Goal: Task Accomplishment & Management: Use online tool/utility

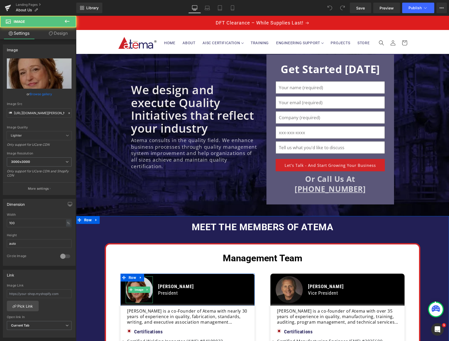
click at [132, 294] on img at bounding box center [139, 289] width 27 height 27
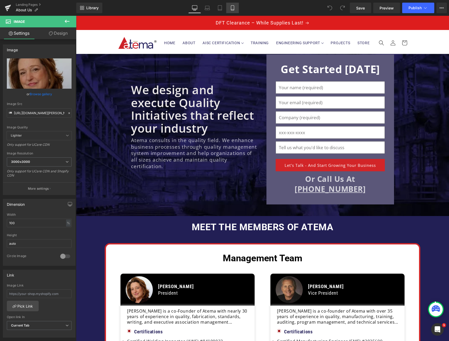
click at [234, 11] on link "Mobile" at bounding box center [232, 8] width 13 height 11
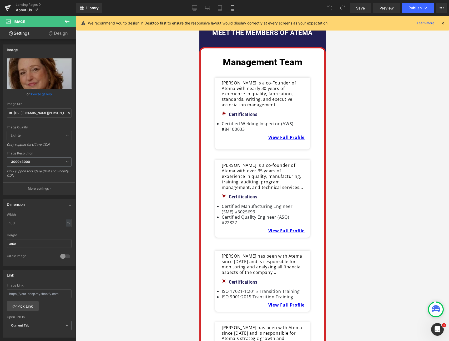
scroll to position [272, 0]
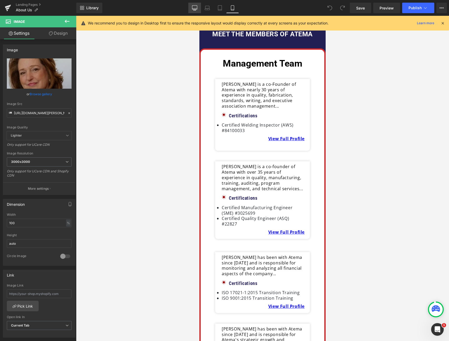
click at [195, 8] on icon at bounding box center [194, 7] width 5 height 5
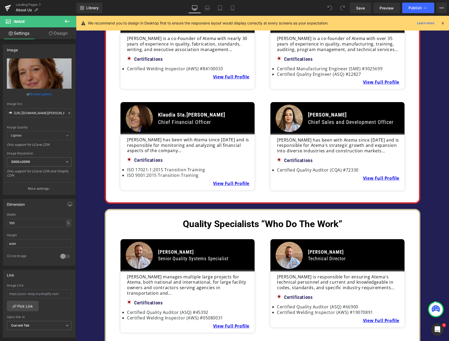
scroll to position [150, 0]
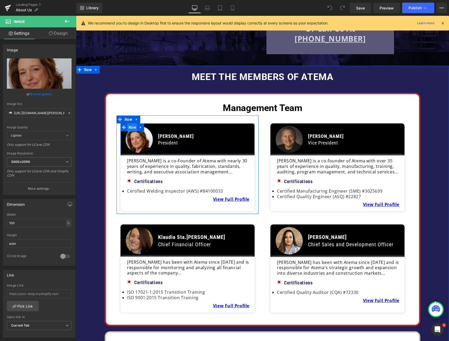
click at [131, 126] on span "Row" at bounding box center [132, 127] width 10 height 8
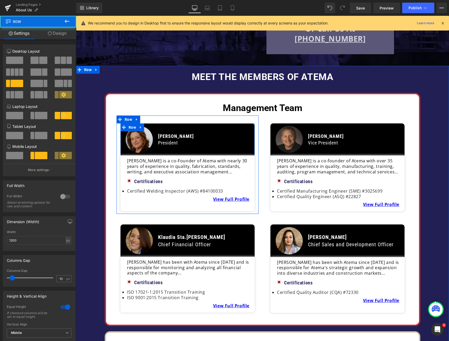
scroll to position [152, 0]
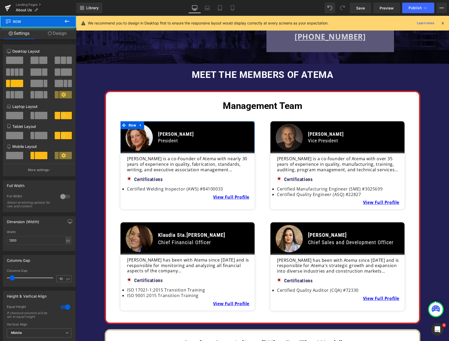
drag, startPoint x: 60, startPoint y: 32, endPoint x: 62, endPoint y: 35, distance: 4.3
click at [60, 32] on link "Design" at bounding box center [57, 33] width 38 height 12
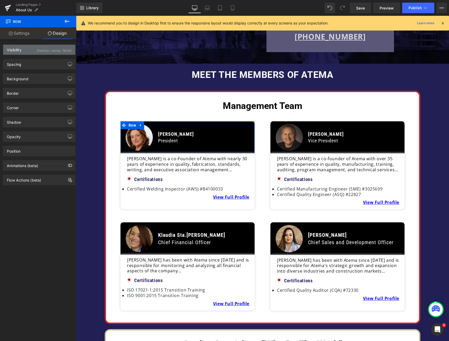
click at [55, 54] on div "Visibility (Desktop, Laptop, Tablet)" at bounding box center [39, 50] width 72 height 10
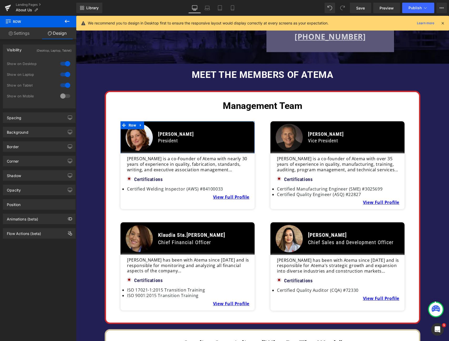
click at [67, 96] on div at bounding box center [65, 96] width 13 height 8
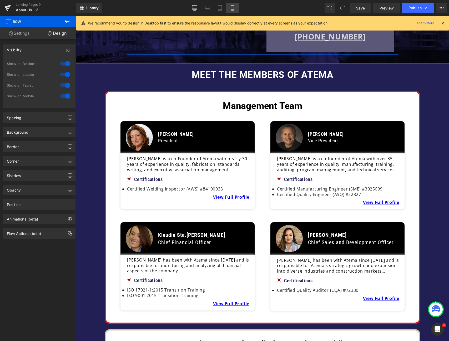
click at [230, 9] on icon at bounding box center [232, 7] width 5 height 5
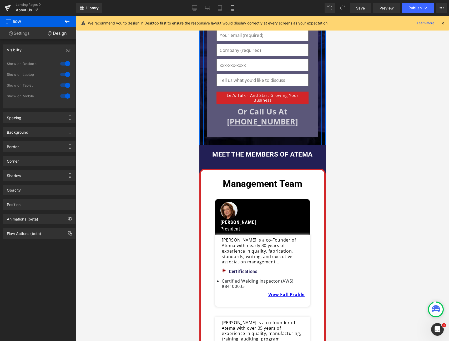
scroll to position [228, 0]
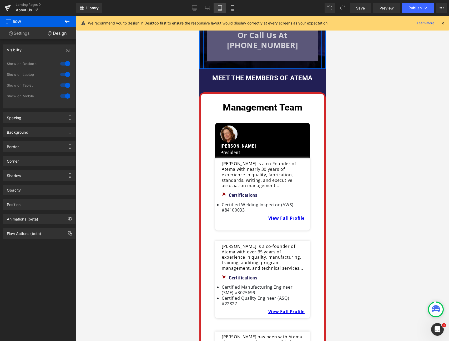
click at [216, 11] on link "Tablet" at bounding box center [219, 8] width 13 height 11
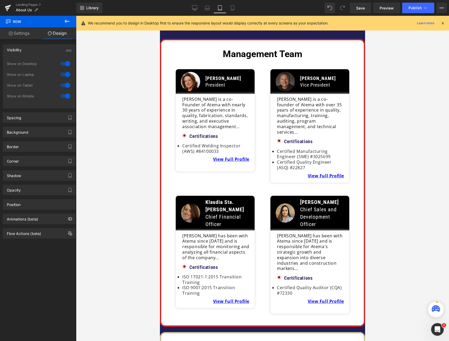
scroll to position [169, 0]
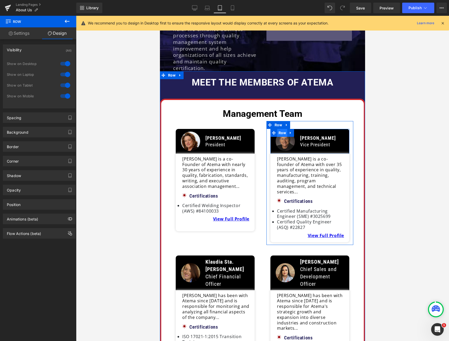
click at [279, 129] on span "Row" at bounding box center [282, 133] width 10 height 8
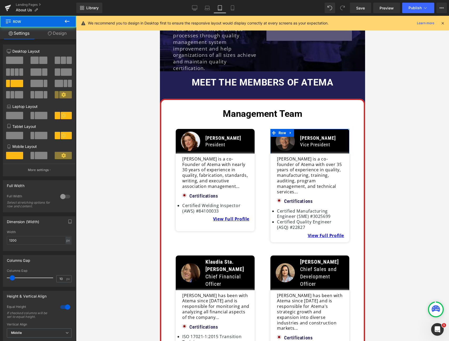
click at [63, 35] on link "Design" at bounding box center [57, 33] width 38 height 12
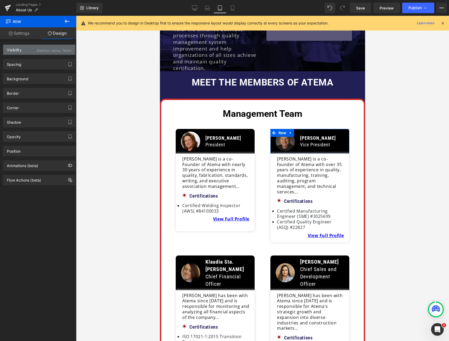
click at [49, 45] on div "(Desktop, Laptop, Tablet)" at bounding box center [54, 49] width 35 height 9
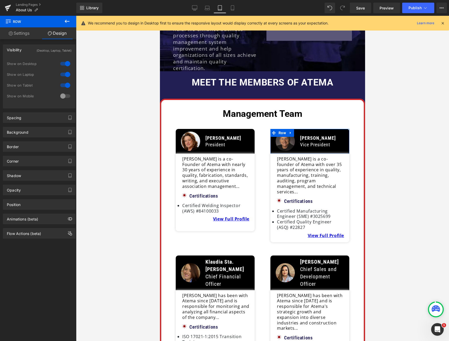
click at [64, 94] on div at bounding box center [65, 96] width 13 height 8
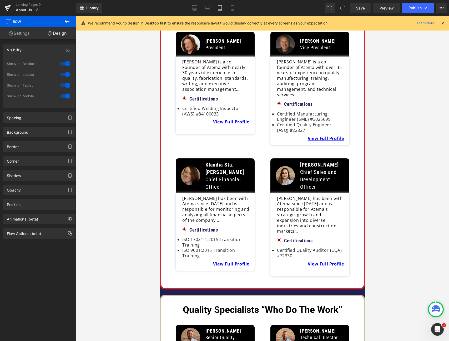
scroll to position [269, 0]
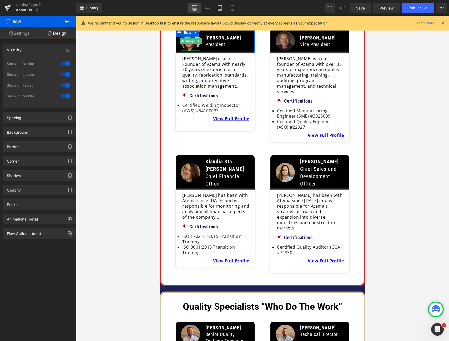
click at [196, 6] on icon at bounding box center [194, 8] width 5 height 4
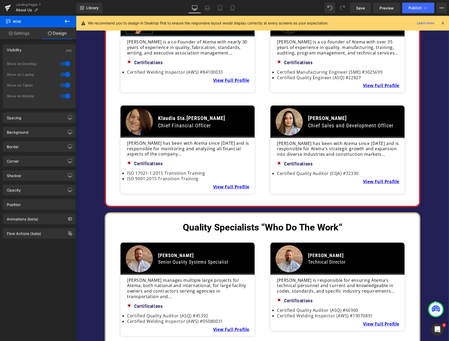
scroll to position [252, 0]
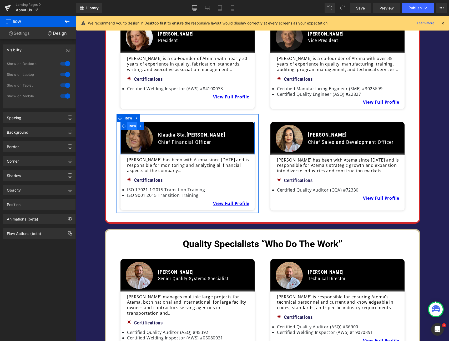
click at [130, 122] on span "Row" at bounding box center [132, 126] width 10 height 8
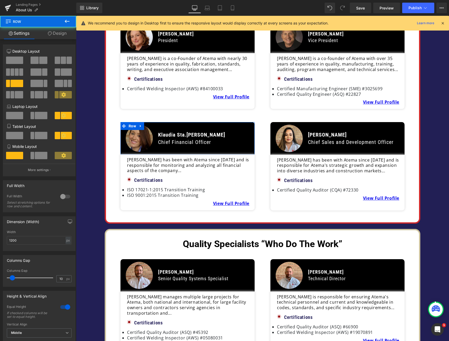
click at [61, 37] on link "Design" at bounding box center [57, 33] width 38 height 12
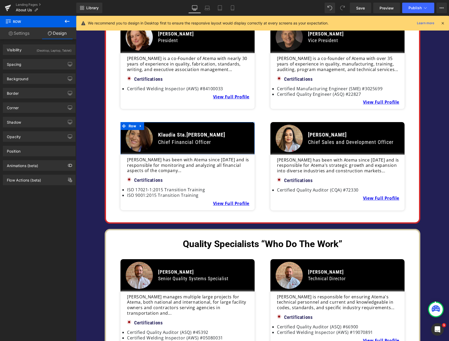
click at [50, 55] on div "Spacing [GEOGRAPHIC_DATA] auto auto [GEOGRAPHIC_DATA] Setup Global Style" at bounding box center [39, 62] width 79 height 14
drag, startPoint x: 51, startPoint y: 51, endPoint x: 54, endPoint y: 56, distance: 6.2
click at [51, 51] on div "(Desktop, Laptop, Tablet)" at bounding box center [54, 49] width 35 height 9
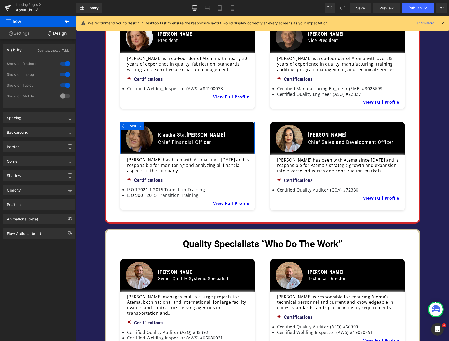
click at [65, 95] on div at bounding box center [65, 96] width 13 height 8
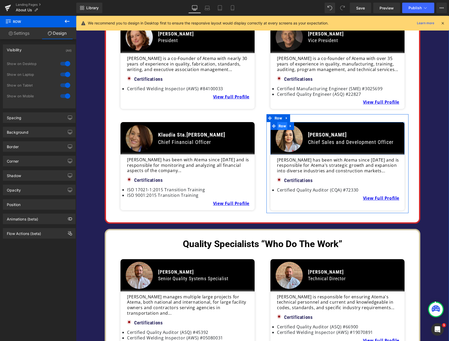
click at [280, 122] on span "Row" at bounding box center [282, 126] width 10 height 8
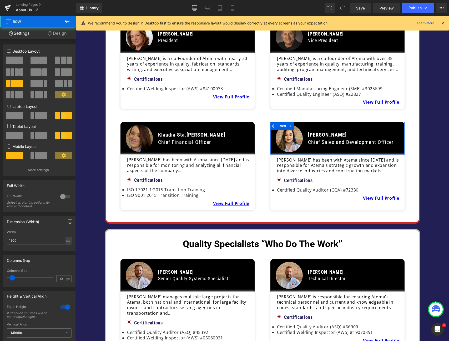
click at [64, 35] on link "Design" at bounding box center [57, 33] width 38 height 12
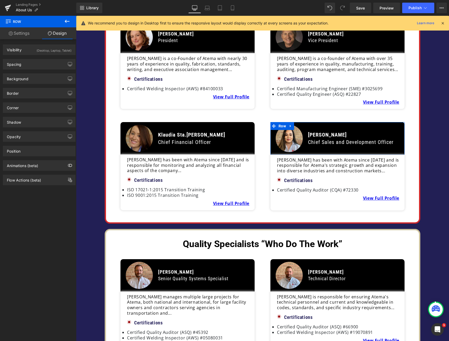
drag, startPoint x: 56, startPoint y: 53, endPoint x: 64, endPoint y: 71, distance: 20.6
click at [56, 53] on div "(Desktop, Laptop, Tablet)" at bounding box center [54, 49] width 35 height 9
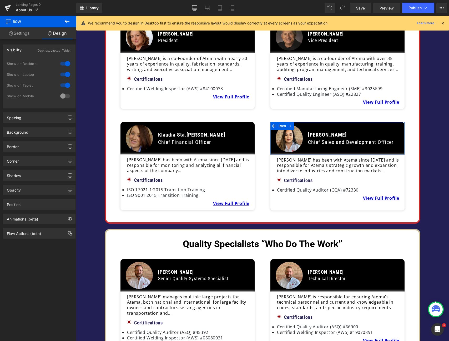
click at [66, 96] on div at bounding box center [65, 96] width 13 height 8
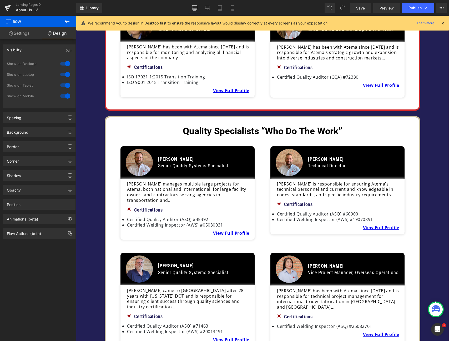
scroll to position [377, 0]
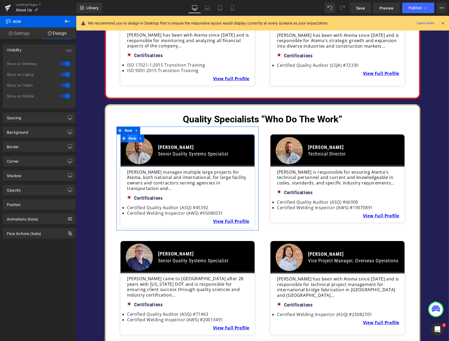
click at [133, 134] on span "Row" at bounding box center [132, 138] width 10 height 8
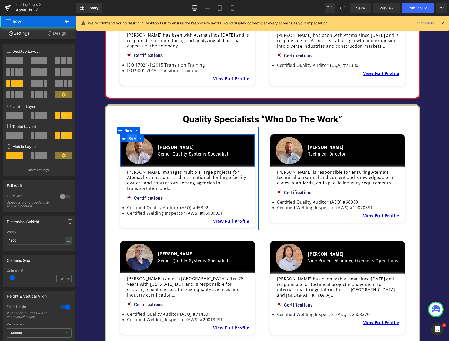
scroll to position [377, 0]
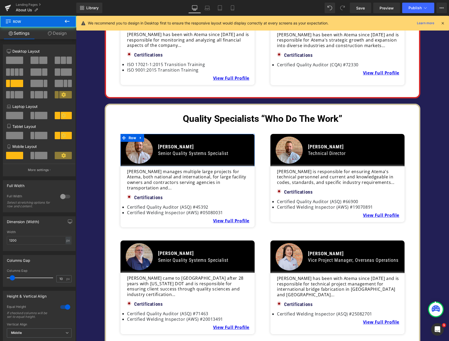
click at [64, 35] on link "Design" at bounding box center [57, 33] width 38 height 12
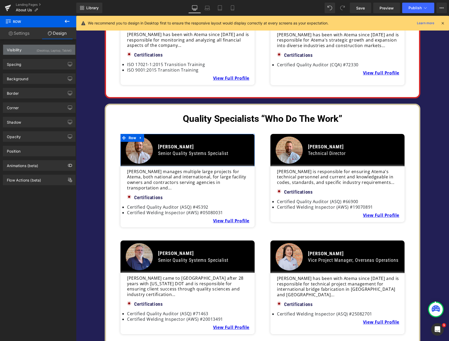
click at [51, 49] on div "(Desktop, Laptop, Tablet)" at bounding box center [54, 49] width 35 height 9
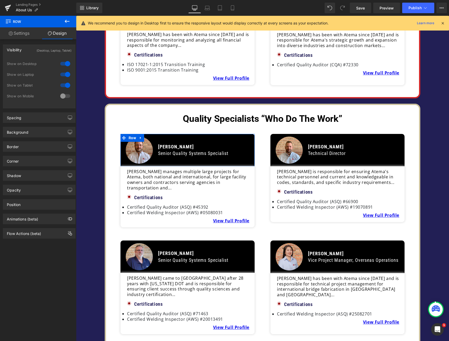
click at [65, 96] on div at bounding box center [65, 96] width 13 height 8
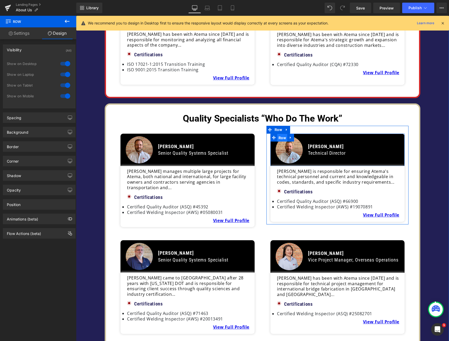
click at [284, 134] on span "Row" at bounding box center [282, 138] width 10 height 8
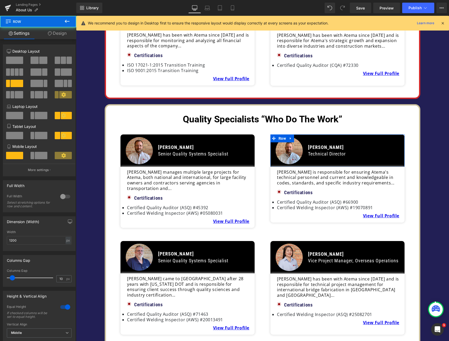
click at [63, 31] on link "Design" at bounding box center [57, 33] width 38 height 12
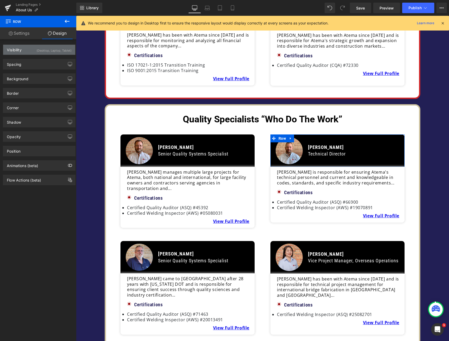
click at [39, 52] on div "(Desktop, Laptop, Tablet)" at bounding box center [54, 49] width 35 height 9
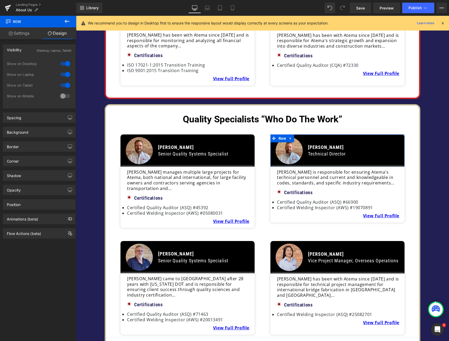
click at [66, 96] on div at bounding box center [65, 96] width 13 height 8
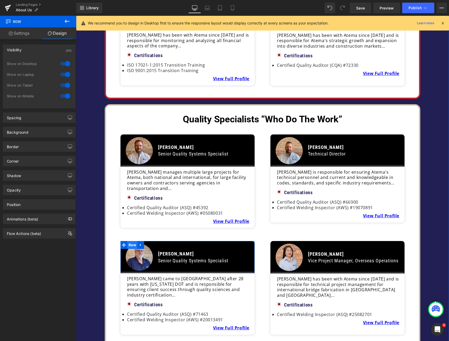
click at [135, 241] on span "Row" at bounding box center [132, 245] width 10 height 8
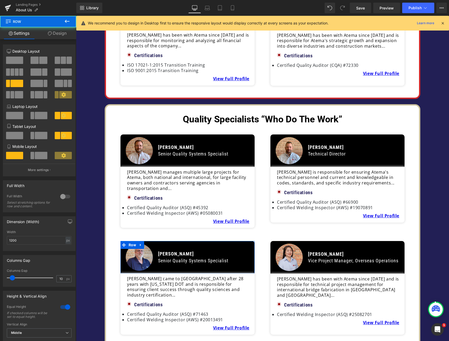
click at [63, 38] on link "Design" at bounding box center [57, 33] width 38 height 12
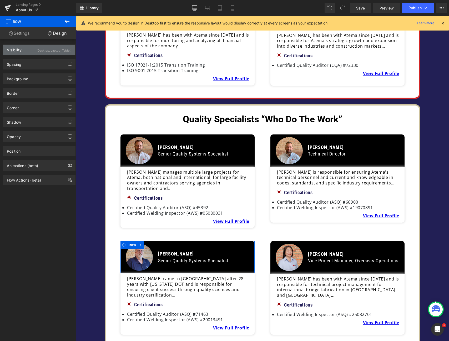
click at [52, 53] on div "Visibility (Desktop, Laptop, Tablet)" at bounding box center [39, 50] width 72 height 10
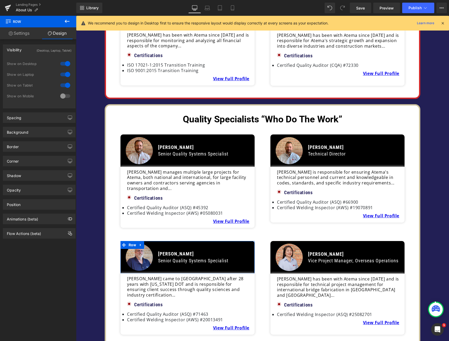
click at [66, 97] on div at bounding box center [65, 96] width 13 height 8
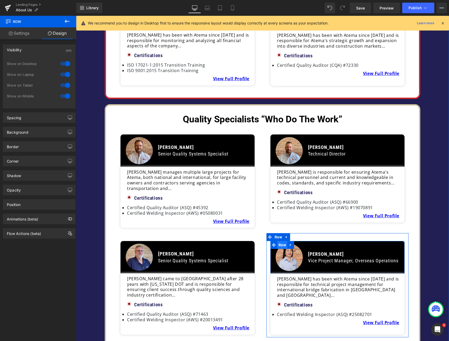
click at [280, 241] on span "Row" at bounding box center [282, 245] width 10 height 8
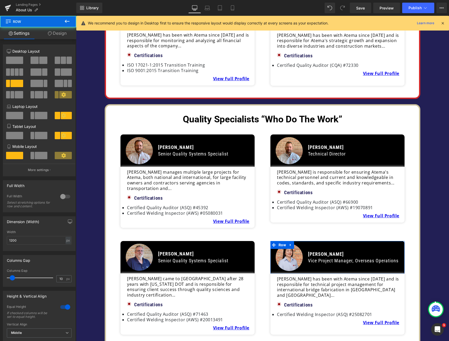
click at [57, 35] on link "Design" at bounding box center [57, 33] width 38 height 12
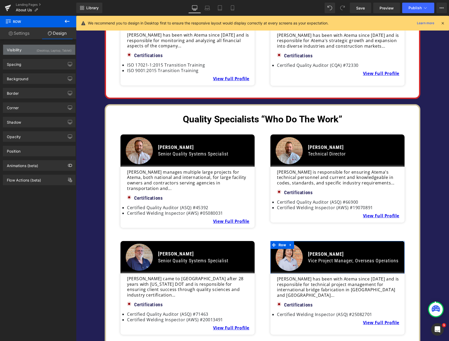
click at [24, 50] on div "Visibility (Desktop, Laptop, Tablet)" at bounding box center [39, 50] width 72 height 10
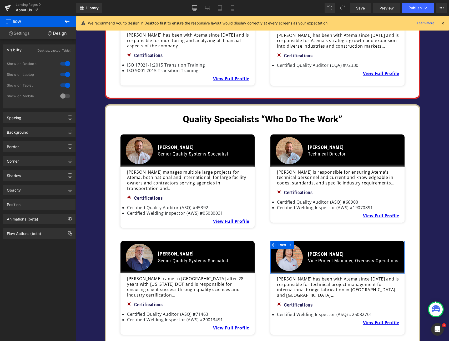
click at [65, 96] on div at bounding box center [65, 96] width 13 height 8
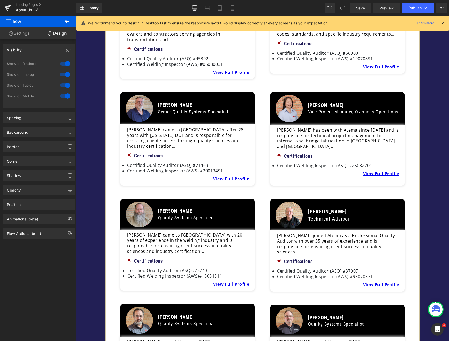
scroll to position [531, 0]
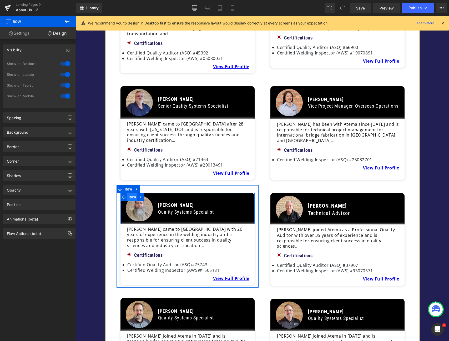
click at [130, 193] on span "Row" at bounding box center [132, 197] width 10 height 8
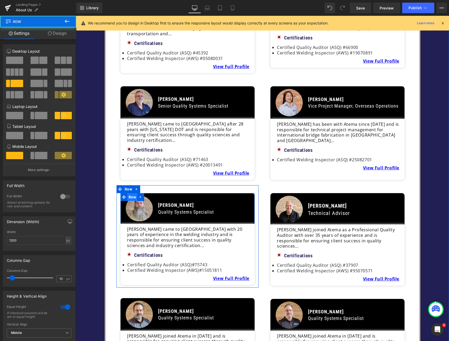
scroll to position [535, 0]
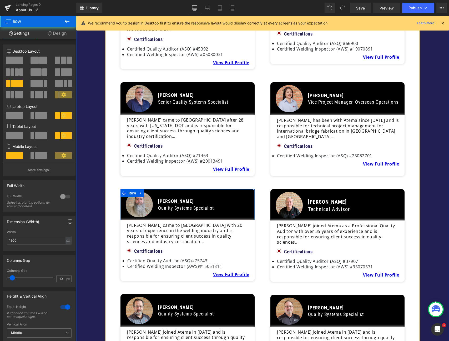
click at [62, 36] on link "Design" at bounding box center [57, 33] width 38 height 12
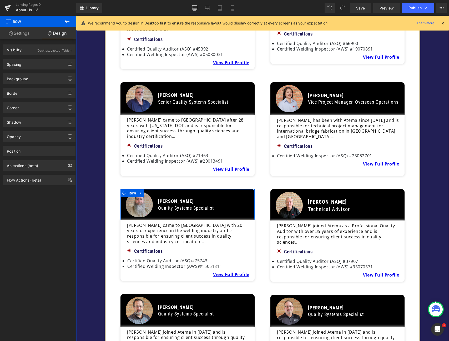
drag, startPoint x: 52, startPoint y: 49, endPoint x: 52, endPoint y: 69, distance: 20.0
click at [52, 49] on div "(Desktop, Laptop, Tablet)" at bounding box center [54, 49] width 35 height 9
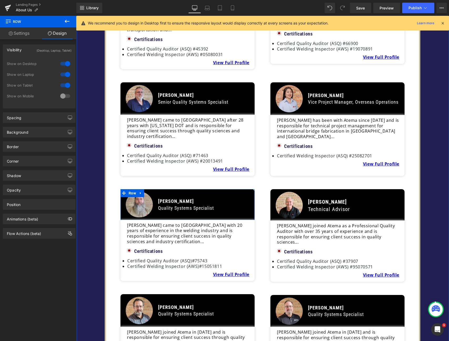
click at [64, 95] on div at bounding box center [65, 96] width 13 height 8
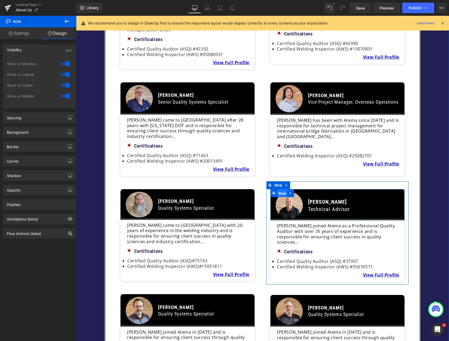
click at [285, 189] on span "Row" at bounding box center [282, 193] width 10 height 8
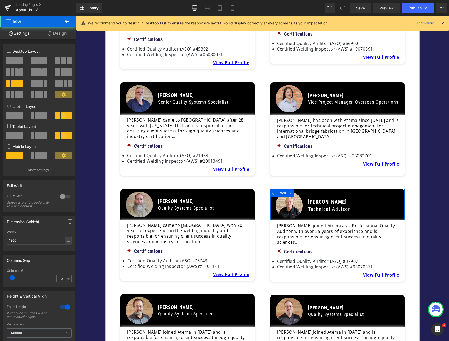
click at [65, 38] on link "Design" at bounding box center [57, 33] width 38 height 12
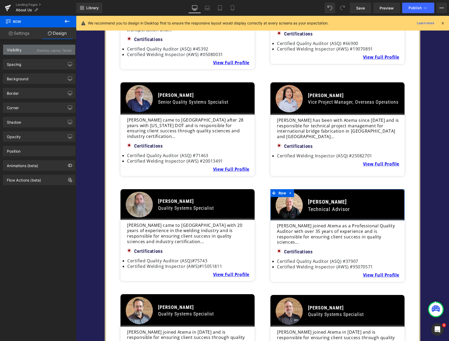
click at [50, 52] on div "(Desktop, Laptop, Tablet)" at bounding box center [54, 49] width 35 height 9
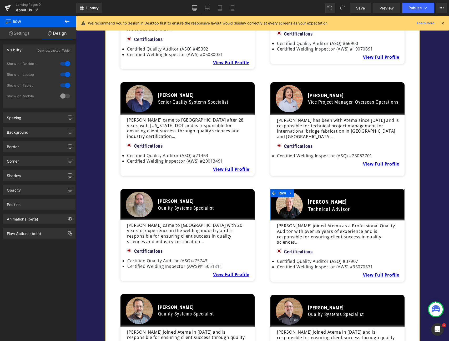
click at [65, 96] on div at bounding box center [65, 96] width 13 height 8
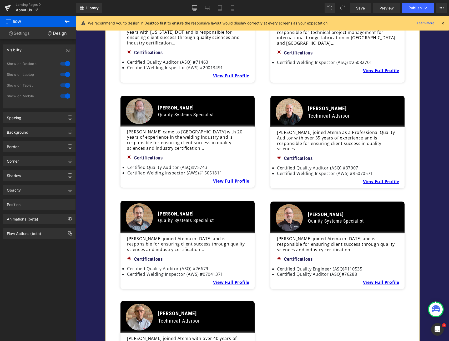
scroll to position [640, 0]
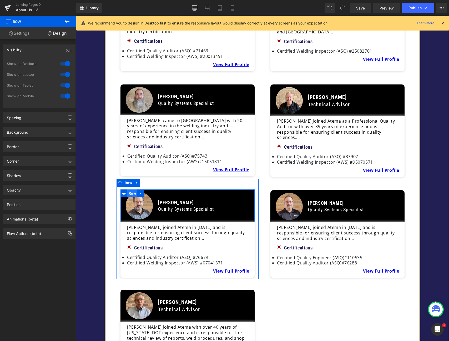
click at [135, 189] on span "Row" at bounding box center [132, 193] width 10 height 8
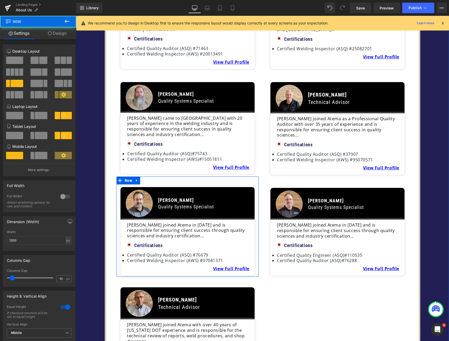
scroll to position [641, 0]
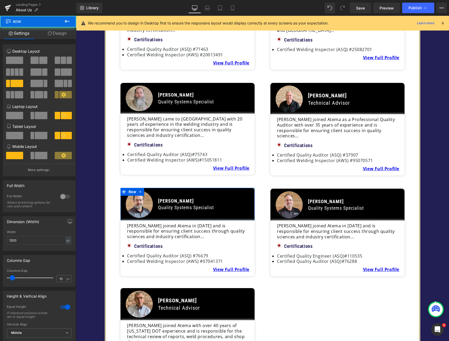
click at [60, 37] on link "Design" at bounding box center [57, 33] width 38 height 12
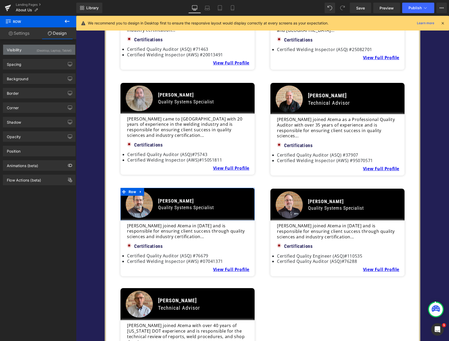
click at [58, 50] on div "(Desktop, Laptop, Tablet)" at bounding box center [54, 49] width 35 height 9
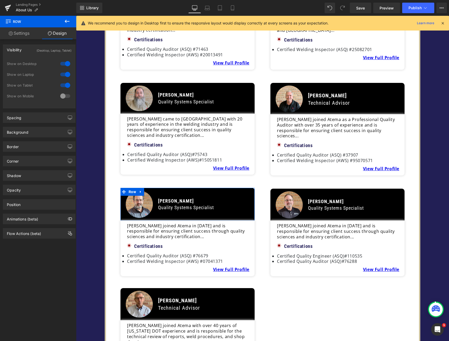
click at [65, 95] on div at bounding box center [65, 96] width 13 height 8
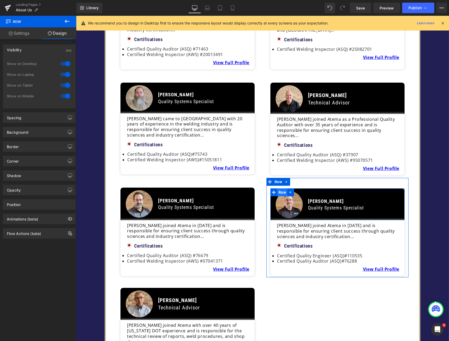
click at [283, 188] on span "Row" at bounding box center [282, 192] width 10 height 8
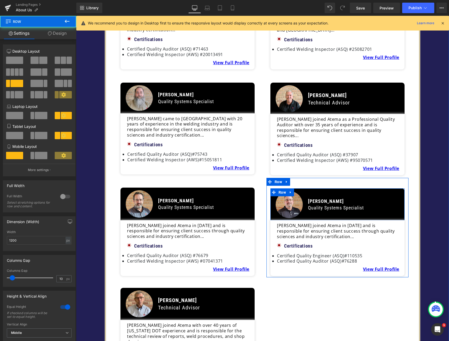
scroll to position [641, 0]
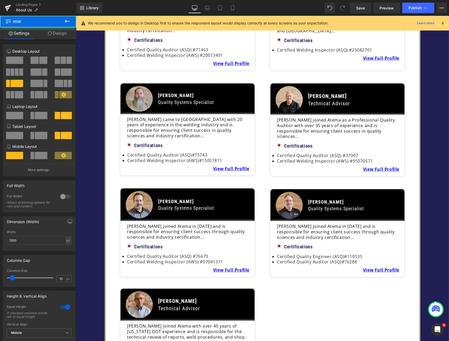
click at [68, 35] on link "Design" at bounding box center [57, 33] width 38 height 12
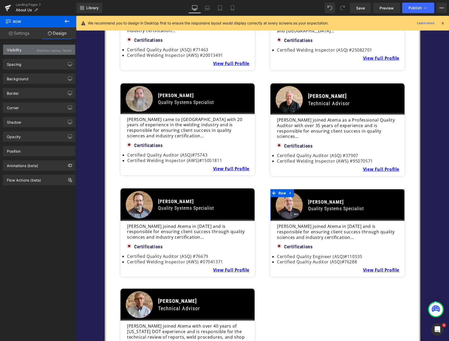
click at [52, 50] on div "(Desktop, Laptop, Tablet)" at bounding box center [54, 49] width 35 height 9
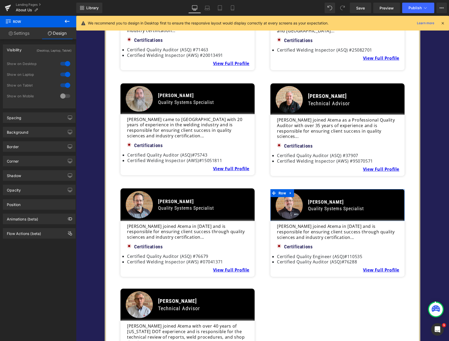
click at [67, 94] on div at bounding box center [65, 96] width 13 height 8
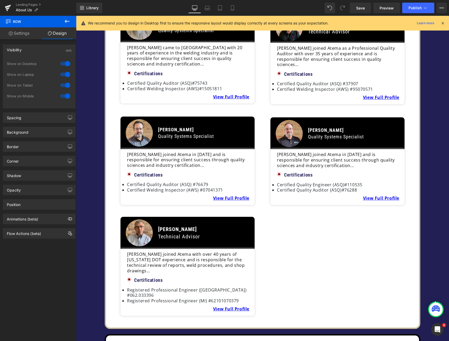
scroll to position [715, 0]
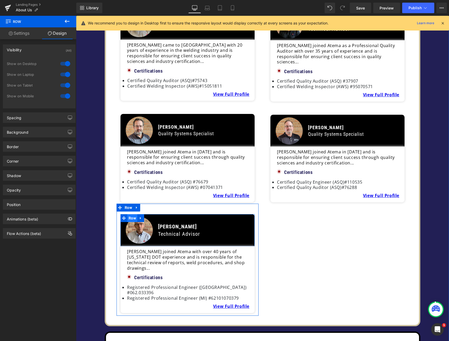
click at [134, 214] on span "Row" at bounding box center [132, 218] width 10 height 8
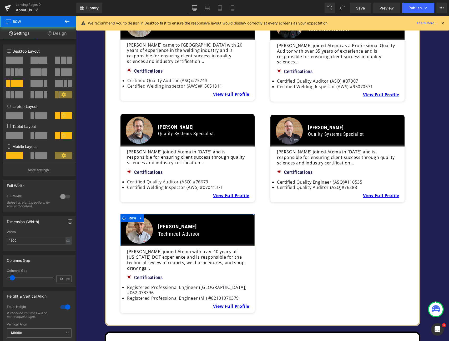
click at [59, 35] on link "Design" at bounding box center [57, 33] width 38 height 12
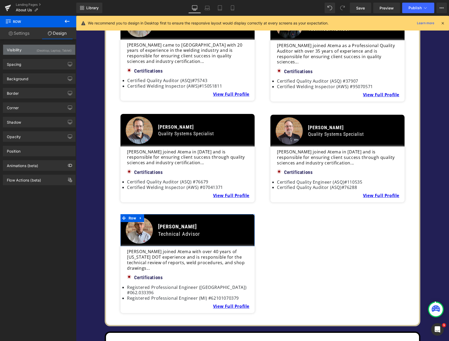
click at [51, 52] on div "(Desktop, Laptop, Tablet)" at bounding box center [54, 49] width 35 height 9
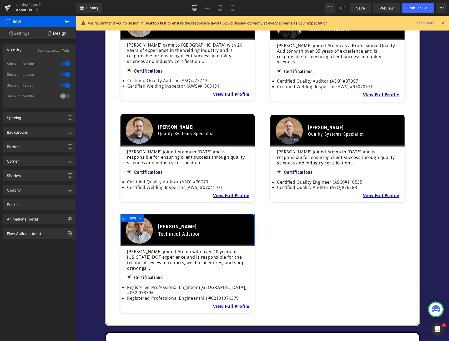
drag, startPoint x: 64, startPoint y: 94, endPoint x: 75, endPoint y: 100, distance: 12.8
click at [64, 94] on div at bounding box center [65, 96] width 13 height 8
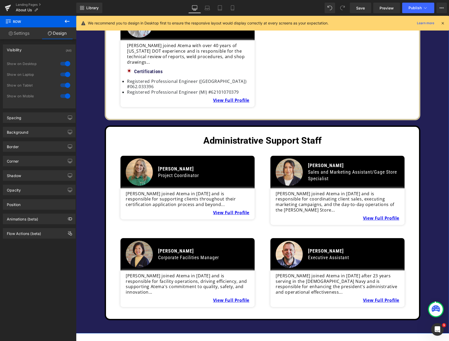
scroll to position [924, 0]
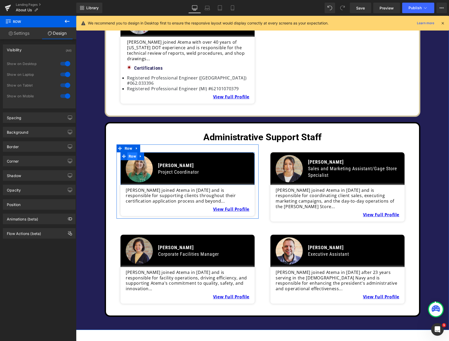
click at [134, 152] on span "Row" at bounding box center [132, 156] width 10 height 8
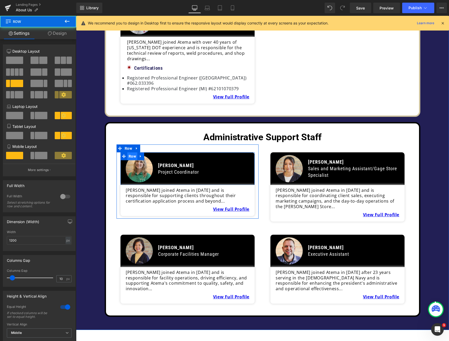
scroll to position [928, 0]
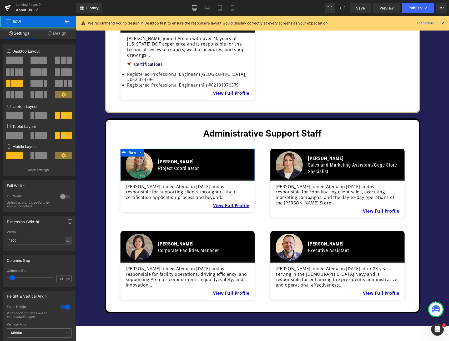
click at [62, 34] on link "Design" at bounding box center [57, 33] width 38 height 12
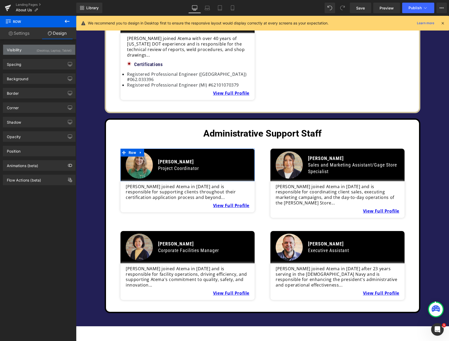
click at [54, 49] on div "(Desktop, Laptop, Tablet)" at bounding box center [54, 49] width 35 height 9
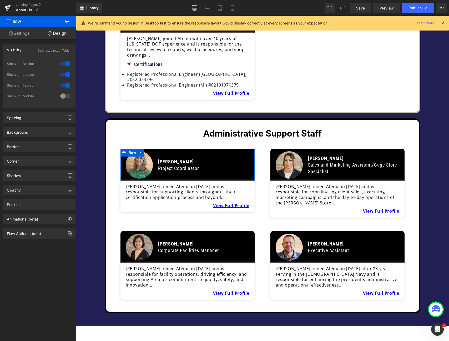
click at [65, 96] on div at bounding box center [65, 96] width 13 height 8
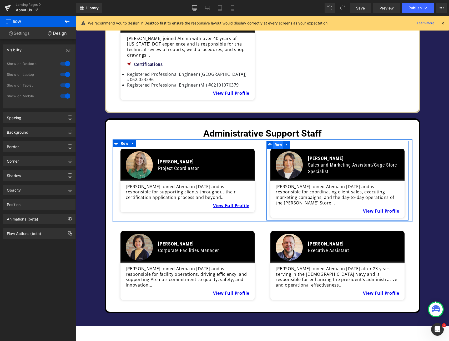
click at [276, 141] on span "Row" at bounding box center [278, 145] width 10 height 8
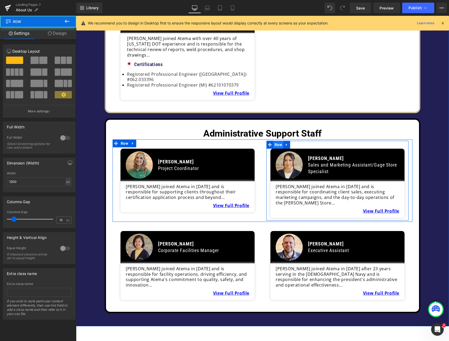
scroll to position [928, 0]
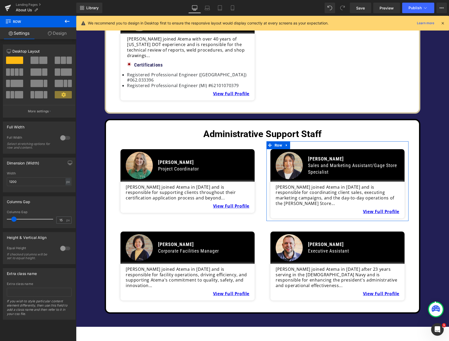
click at [59, 35] on link "Design" at bounding box center [57, 33] width 38 height 12
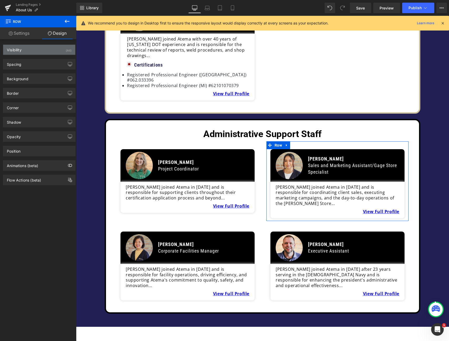
click at [47, 50] on div "Visibility (All)" at bounding box center [39, 50] width 72 height 10
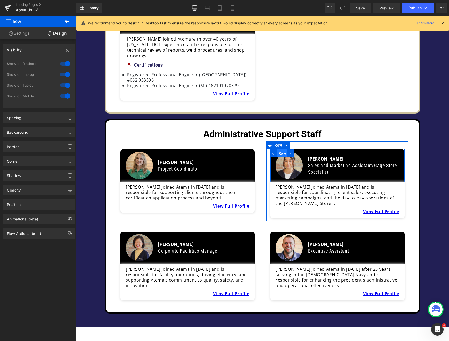
scroll to position [927, 0]
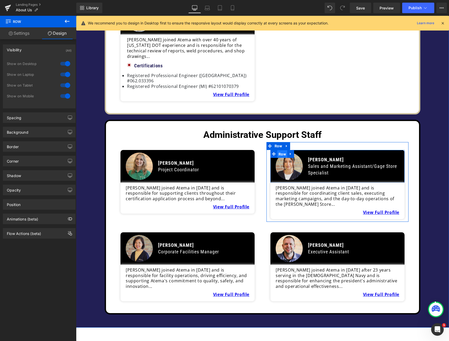
click at [281, 150] on span "Row" at bounding box center [282, 154] width 10 height 8
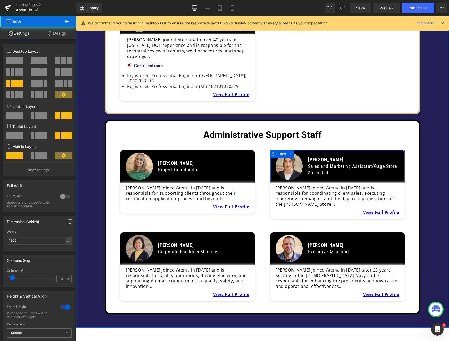
click at [67, 36] on link "Design" at bounding box center [57, 33] width 38 height 12
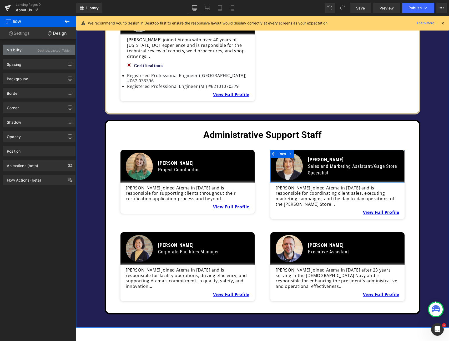
click at [56, 54] on div "Visibility (Desktop, Laptop, Tablet)" at bounding box center [39, 50] width 72 height 10
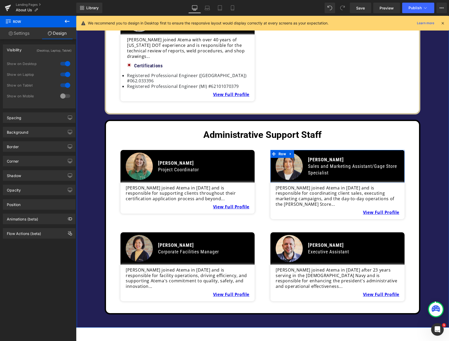
drag, startPoint x: 65, startPoint y: 96, endPoint x: 69, endPoint y: 99, distance: 4.8
click at [65, 96] on div at bounding box center [65, 96] width 13 height 8
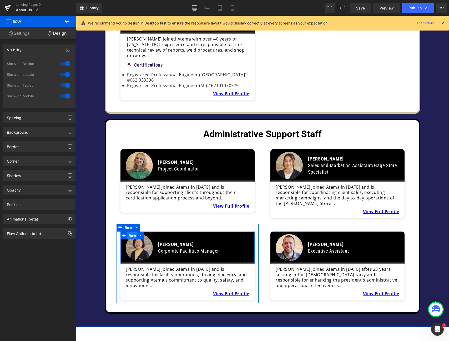
click at [133, 231] on span "Row" at bounding box center [132, 235] width 10 height 8
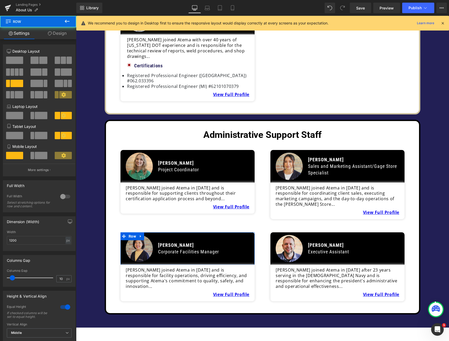
click at [63, 36] on link "Design" at bounding box center [57, 33] width 38 height 12
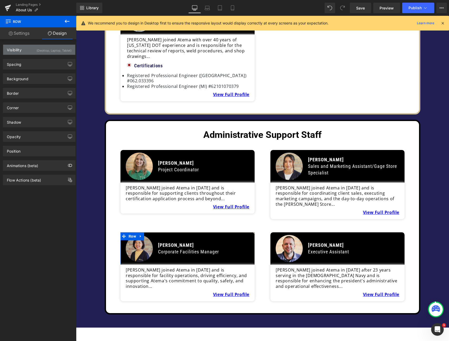
click at [57, 49] on div "(Desktop, Laptop, Tablet)" at bounding box center [54, 49] width 35 height 9
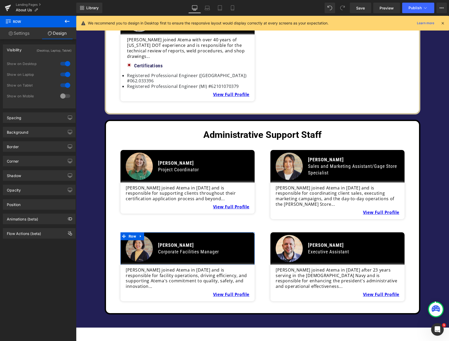
click at [65, 99] on div at bounding box center [65, 96] width 13 height 8
click at [65, 97] on div at bounding box center [65, 96] width 13 height 8
click at [66, 97] on div at bounding box center [65, 96] width 13 height 8
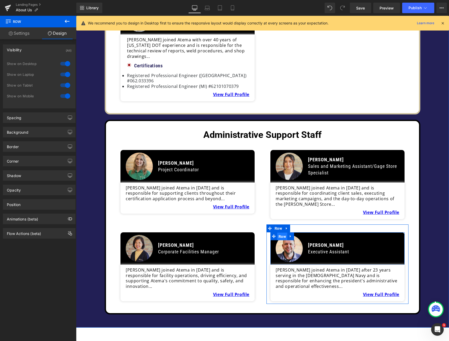
click at [281, 232] on span "Row" at bounding box center [282, 236] width 10 height 8
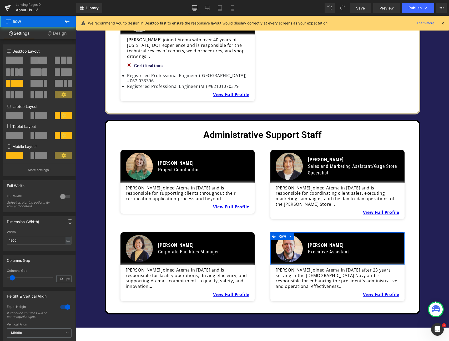
click at [66, 33] on link "Design" at bounding box center [57, 33] width 38 height 12
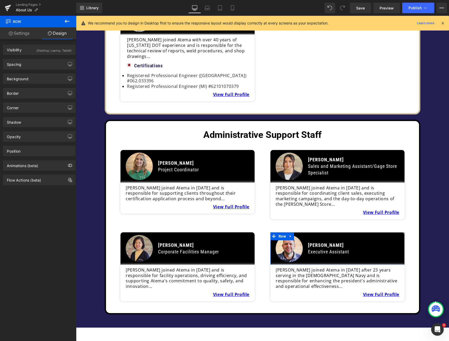
drag, startPoint x: 53, startPoint y: 50, endPoint x: 56, endPoint y: 74, distance: 24.2
click at [53, 50] on div "(Desktop, Laptop, Tablet)" at bounding box center [54, 49] width 35 height 9
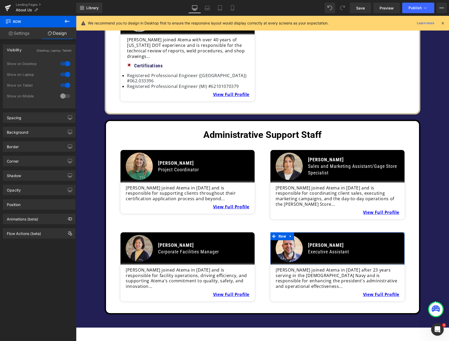
click at [67, 95] on div at bounding box center [65, 96] width 13 height 8
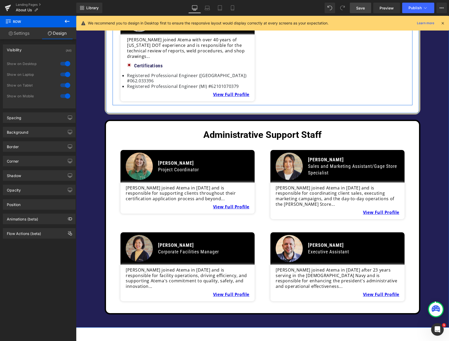
click at [364, 9] on span "Save" at bounding box center [360, 8] width 9 height 6
click at [228, 7] on icon at bounding box center [226, 7] width 5 height 5
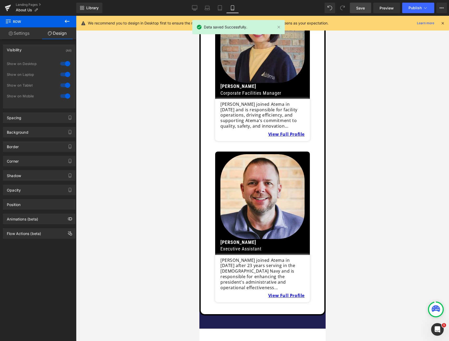
scroll to position [3144, 0]
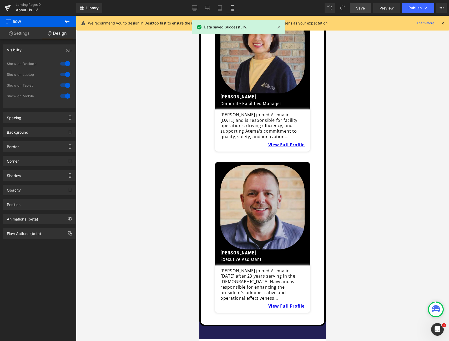
click at [266, 164] on img at bounding box center [262, 206] width 84 height 85
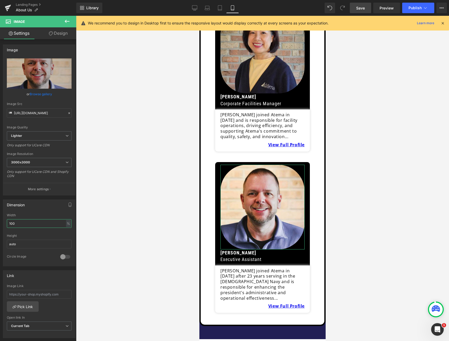
drag, startPoint x: 12, startPoint y: 223, endPoint x: -1, endPoint y: 223, distance: 12.9
click at [0, 223] on html "Row You are previewing how the will restyle your page. You can not edit Element…" at bounding box center [224, 170] width 449 height 341
type input "60"
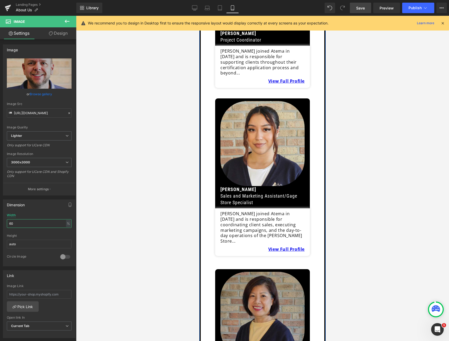
scroll to position [2888, 0]
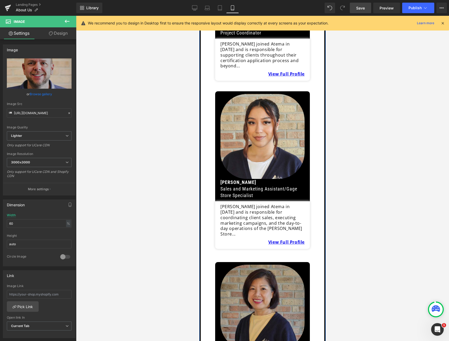
click at [271, 264] on img at bounding box center [262, 306] width 84 height 85
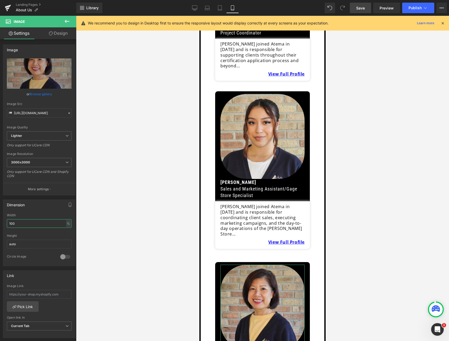
drag, startPoint x: 18, startPoint y: 221, endPoint x: -8, endPoint y: 222, distance: 25.5
click at [0, 222] on html "Row You are previewing how the will restyle your page. You can not edit Element…" at bounding box center [224, 170] width 449 height 341
type input "9"
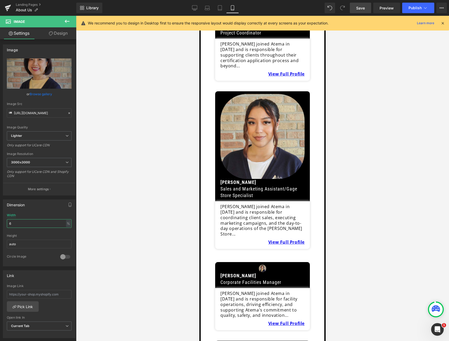
type input "60"
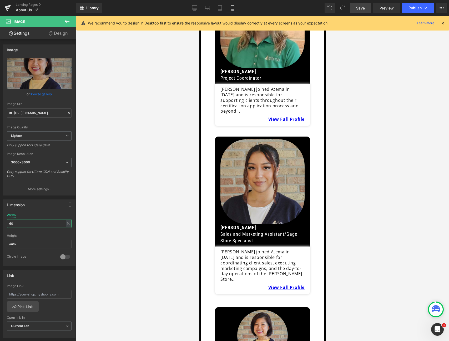
scroll to position [2833, 0]
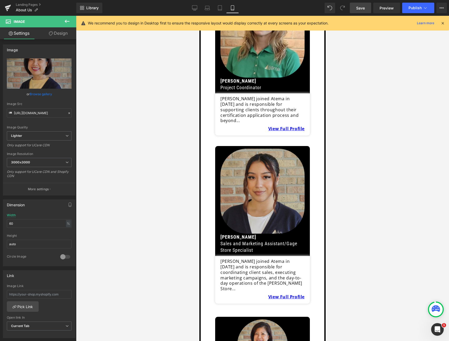
click at [266, 148] on img at bounding box center [262, 190] width 84 height 85
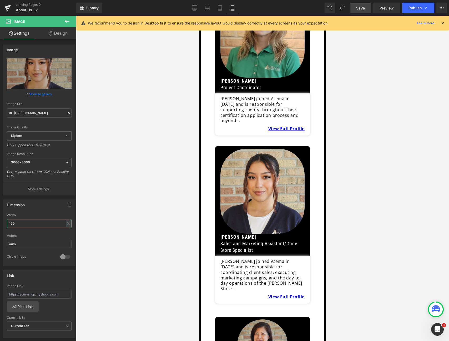
drag, startPoint x: 37, startPoint y: 219, endPoint x: 0, endPoint y: 222, distance: 37.4
click at [0, 222] on html "Row You are previewing how the will restyle your page. You can not edit Element…" at bounding box center [224, 170] width 449 height 341
click at [6, 221] on div "100% Width 100 % % px auto Height auto 0 Circle Image" at bounding box center [39, 239] width 72 height 53
type input "60"
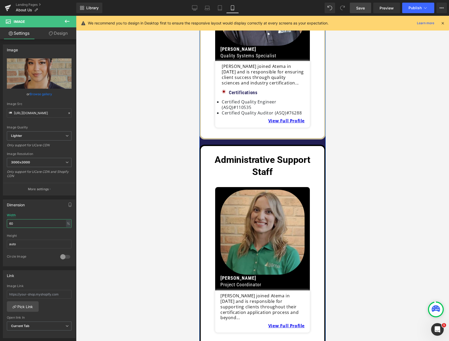
scroll to position [2633, 0]
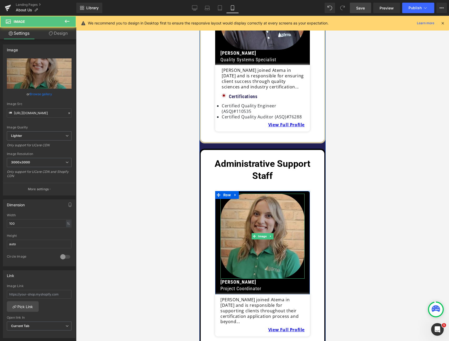
click at [266, 193] on img at bounding box center [262, 235] width 84 height 85
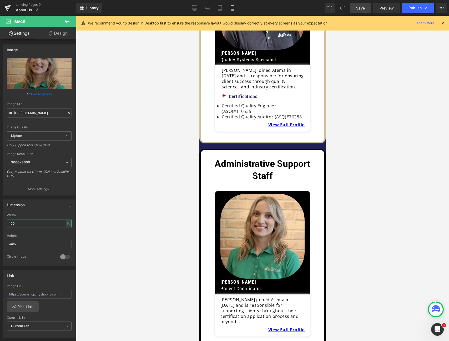
drag, startPoint x: 11, startPoint y: 220, endPoint x: -1, endPoint y: 219, distance: 11.9
click at [0, 219] on html "Row You are previewing how the will restyle your page. You can not edit Element…" at bounding box center [224, 170] width 449 height 341
type input "60"
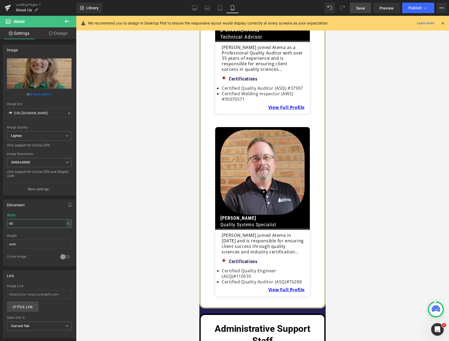
scroll to position [2451, 0]
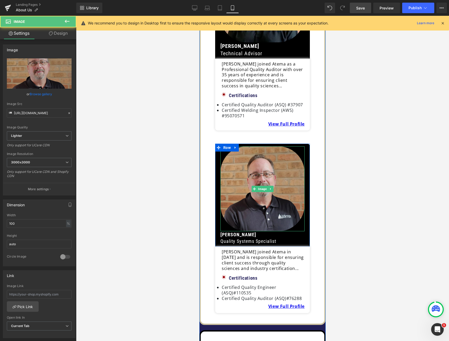
click at [259, 146] on img at bounding box center [262, 188] width 84 height 85
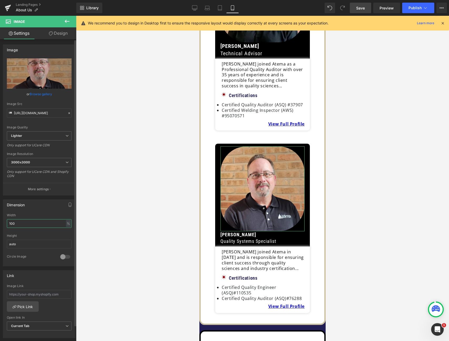
click at [23, 223] on input "100" at bounding box center [39, 223] width 65 height 9
type input "60"
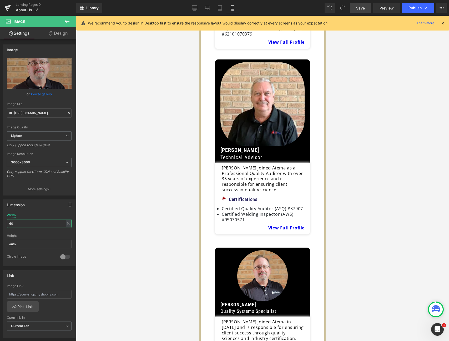
scroll to position [2340, 0]
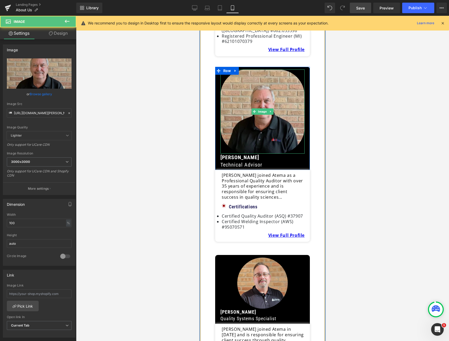
click at [268, 69] on img at bounding box center [262, 111] width 84 height 84
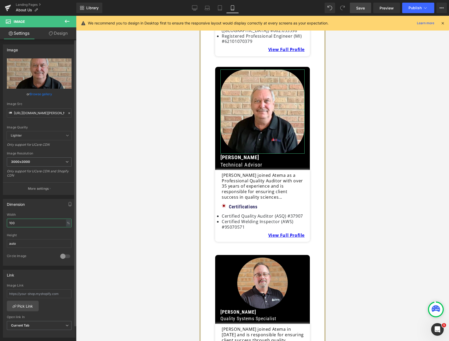
click at [10, 224] on input "100" at bounding box center [39, 222] width 65 height 9
click at [34, 222] on input "100" at bounding box center [39, 222] width 65 height 9
type input "60"
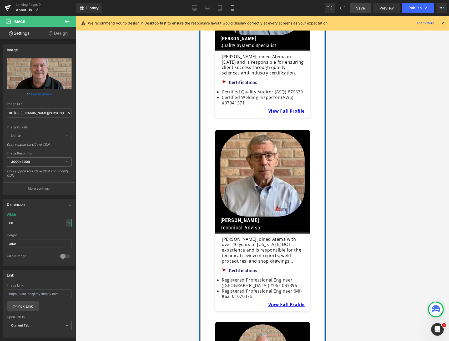
scroll to position [2079, 0]
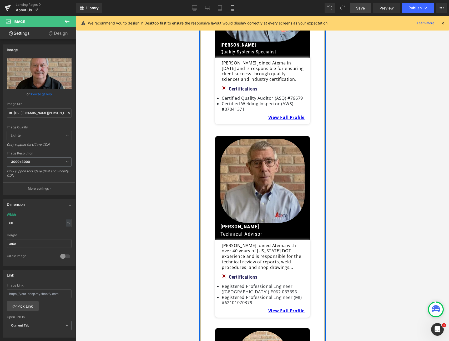
click at [265, 138] on img at bounding box center [262, 180] width 84 height 84
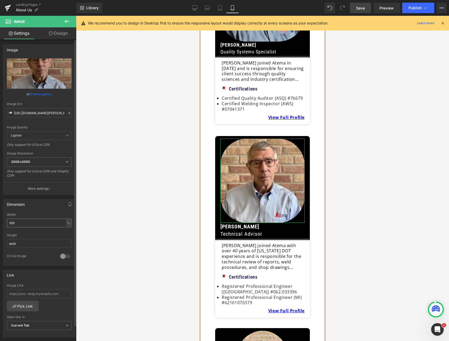
click at [25, 221] on input "100" at bounding box center [39, 222] width 65 height 9
type input "60"
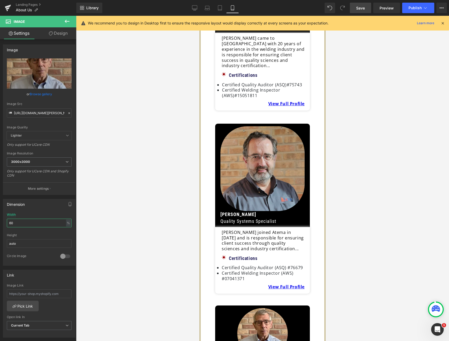
scroll to position [1904, 0]
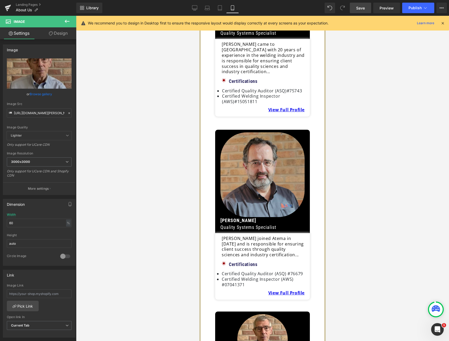
drag, startPoint x: 276, startPoint y: 119, endPoint x: 315, endPoint y: 214, distance: 102.1
click at [276, 132] on img at bounding box center [262, 174] width 84 height 85
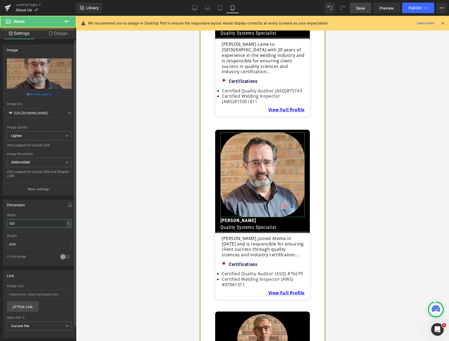
click at [33, 225] on input "100" at bounding box center [39, 223] width 65 height 9
type input "60"
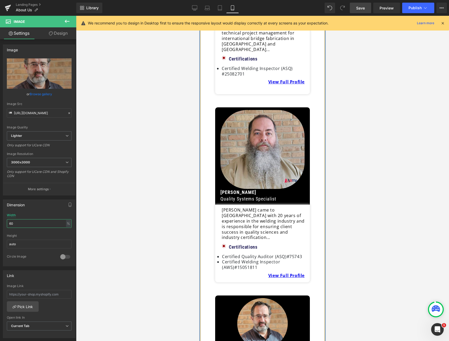
scroll to position [1727, 0]
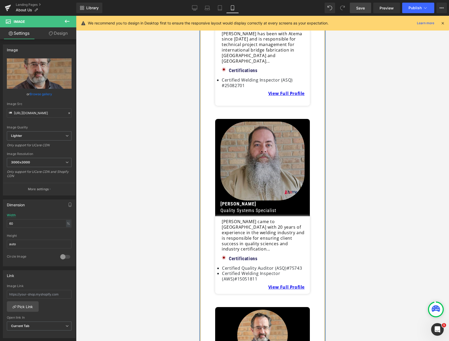
click at [283, 128] on img at bounding box center [262, 160] width 84 height 79
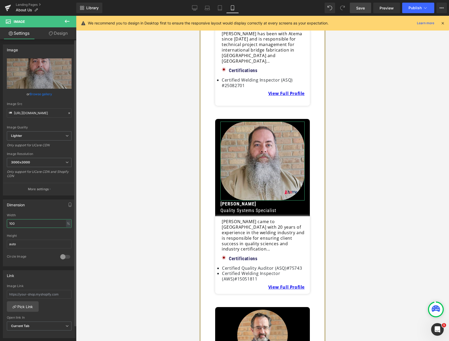
click at [36, 223] on input "100" at bounding box center [39, 223] width 65 height 9
type input "60"
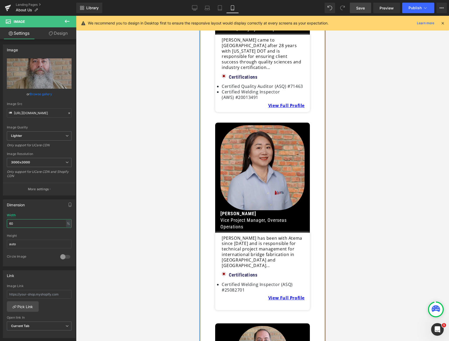
scroll to position [1476, 0]
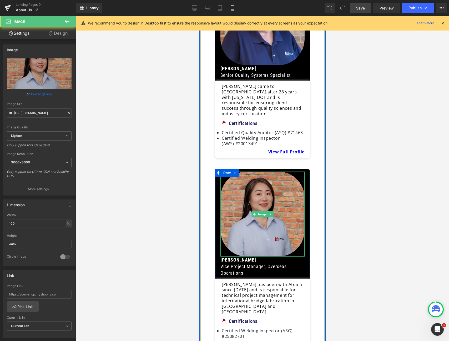
click at [272, 171] on img at bounding box center [262, 213] width 84 height 85
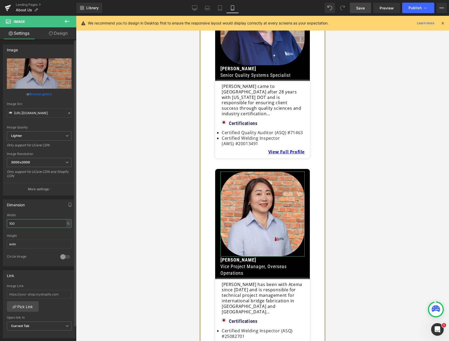
click at [27, 224] on input "100" at bounding box center [39, 223] width 65 height 9
type input "60"
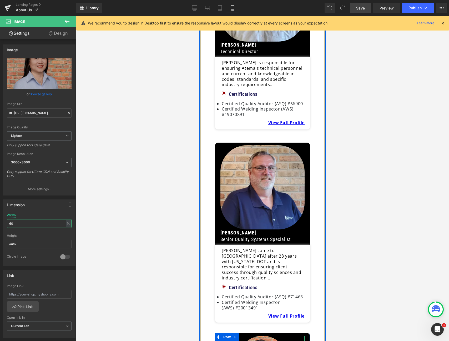
scroll to position [1262, 0]
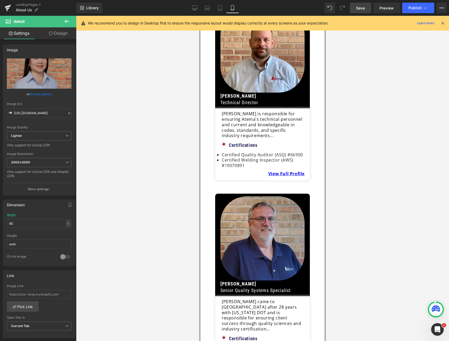
click at [280, 210] on img at bounding box center [262, 238] width 84 height 84
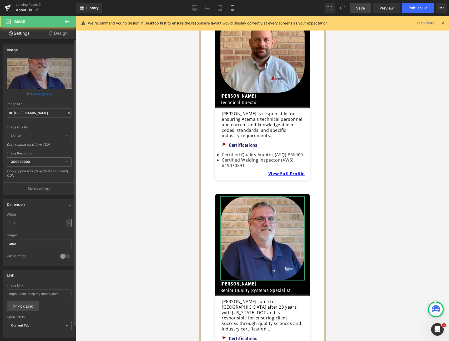
drag, startPoint x: 34, startPoint y: 227, endPoint x: 35, endPoint y: 223, distance: 4.3
click at [34, 227] on div "Width 100 % % px" at bounding box center [39, 223] width 65 height 20
click at [35, 223] on input "100" at bounding box center [39, 222] width 65 height 9
type input "60"
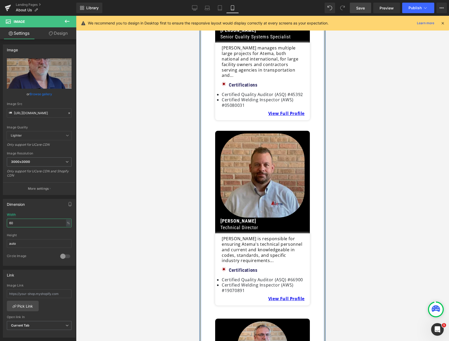
scroll to position [1108, 0]
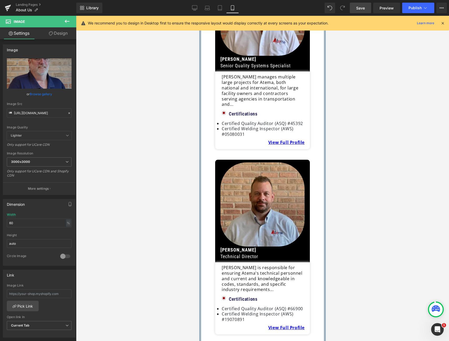
click at [274, 188] on img at bounding box center [262, 204] width 84 height 84
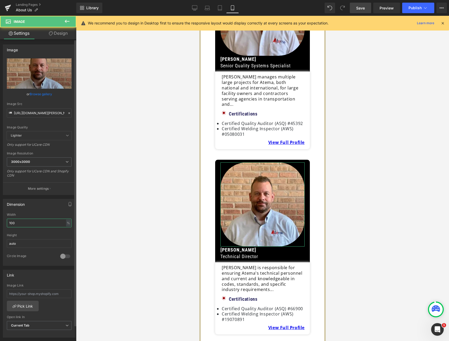
click at [40, 224] on input "100" at bounding box center [39, 222] width 65 height 9
type input "60"
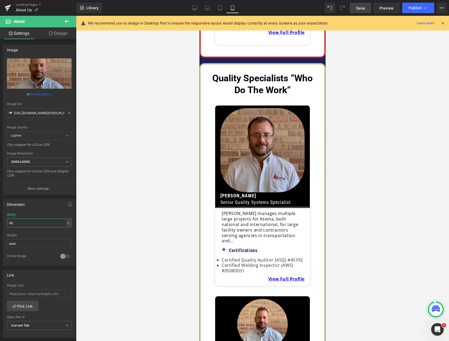
scroll to position [923, 0]
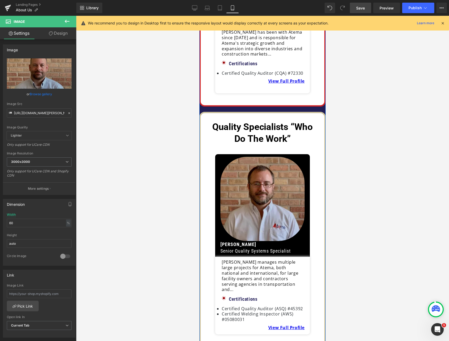
click at [275, 184] on img at bounding box center [262, 199] width 84 height 84
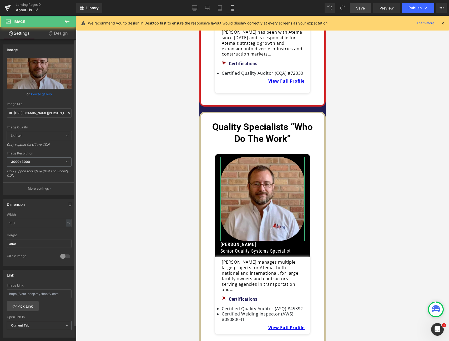
click at [35, 226] on div "Width 100 % % px" at bounding box center [39, 223] width 65 height 20
click at [36, 222] on input "100" at bounding box center [39, 222] width 65 height 9
type input "60"
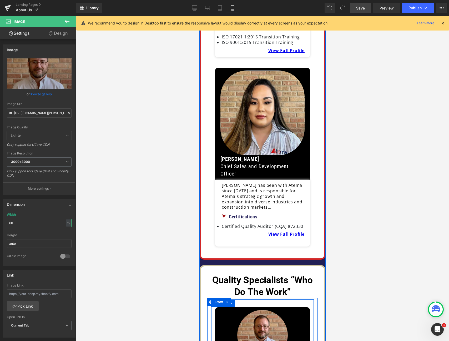
scroll to position [767, 0]
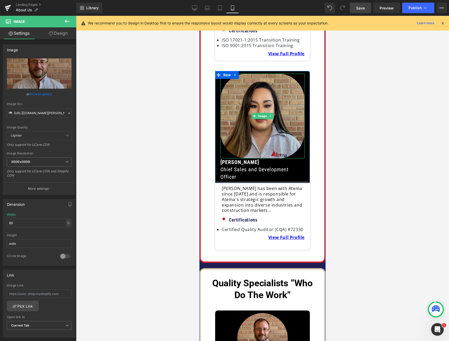
click at [282, 122] on img at bounding box center [262, 116] width 84 height 85
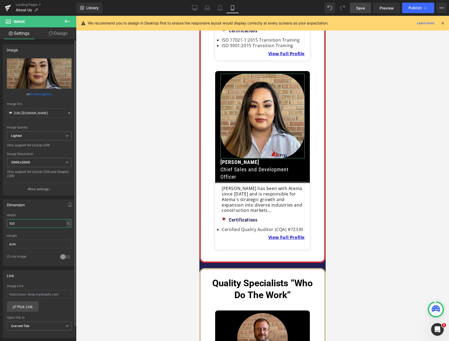
click at [30, 220] on input "100" at bounding box center [39, 223] width 65 height 9
drag, startPoint x: 30, startPoint y: 220, endPoint x: 31, endPoint y: 222, distance: 2.6
click at [30, 220] on input "100" at bounding box center [39, 223] width 65 height 9
type input "60"
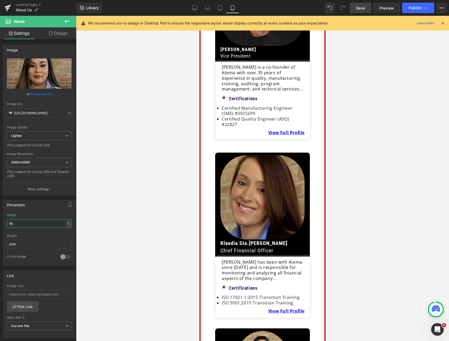
scroll to position [504, 0]
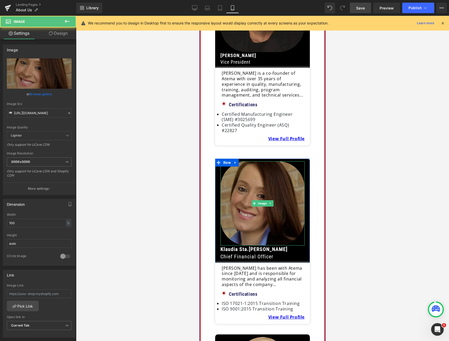
click at [288, 198] on img at bounding box center [262, 203] width 84 height 84
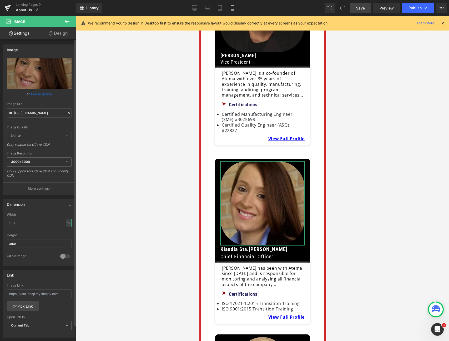
click at [48, 224] on input "100" at bounding box center [39, 222] width 65 height 9
type input "60"
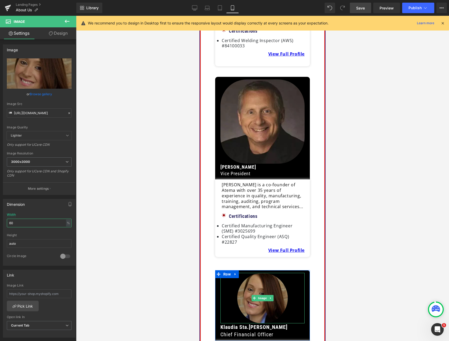
scroll to position [387, 0]
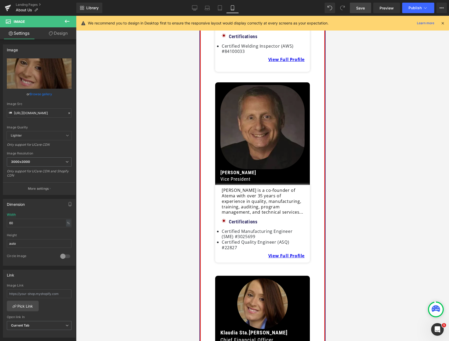
click at [279, 141] on img at bounding box center [262, 127] width 84 height 84
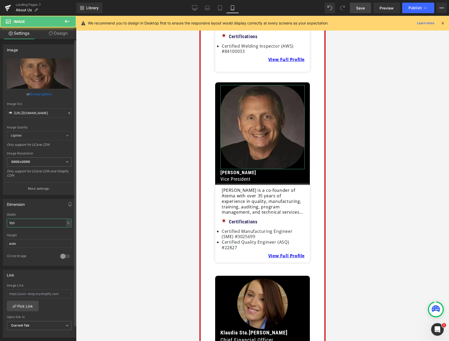
click at [28, 222] on input "100" at bounding box center [39, 222] width 65 height 9
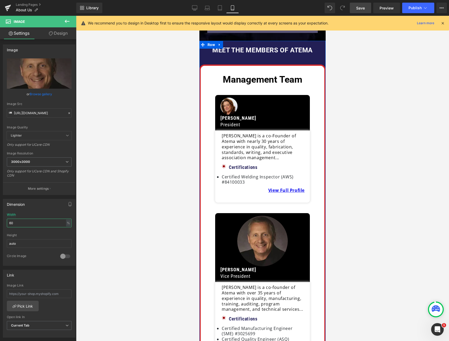
scroll to position [251, 0]
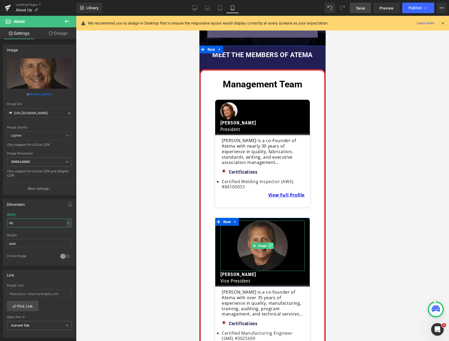
type input "60"
click at [270, 244] on icon at bounding box center [270, 245] width 1 height 2
click at [268, 242] on link at bounding box center [268, 245] width 6 height 6
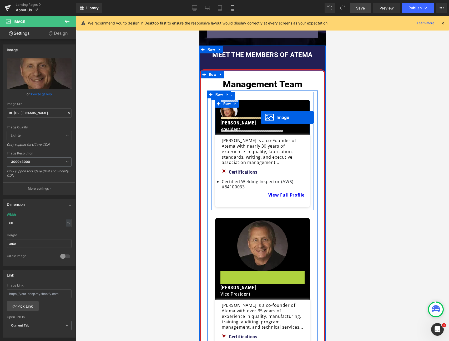
drag, startPoint x: 252, startPoint y: 289, endPoint x: 261, endPoint y: 117, distance: 171.6
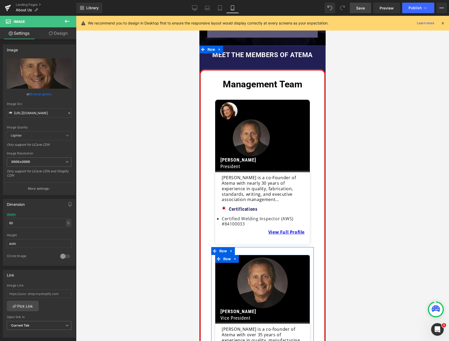
click at [236, 256] on icon at bounding box center [235, 258] width 4 height 4
click at [241, 256] on icon at bounding box center [242, 258] width 4 height 4
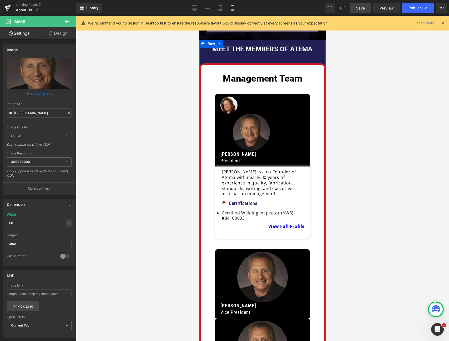
scroll to position [254, 0]
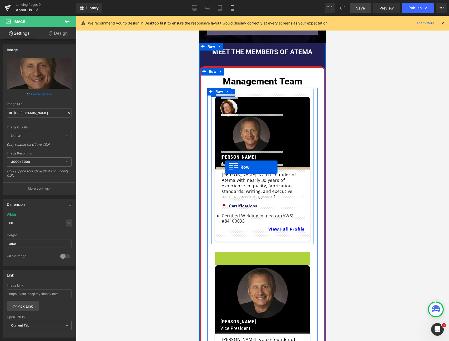
drag, startPoint x: 219, startPoint y: 252, endPoint x: 225, endPoint y: 167, distance: 85.1
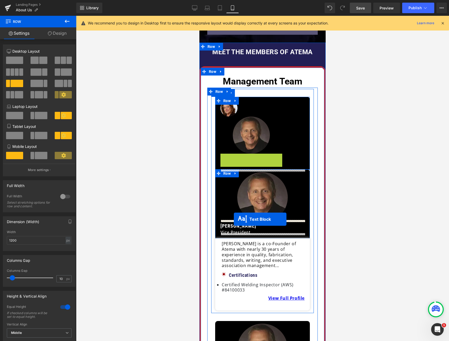
drag, startPoint x: 236, startPoint y: 158, endPoint x: 234, endPoint y: 219, distance: 61.0
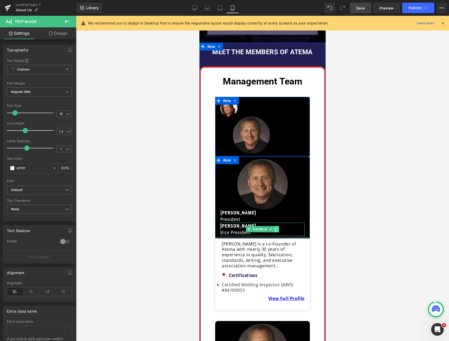
click at [275, 227] on icon at bounding box center [276, 228] width 3 height 3
click at [277, 228] on icon at bounding box center [278, 229] width 3 height 3
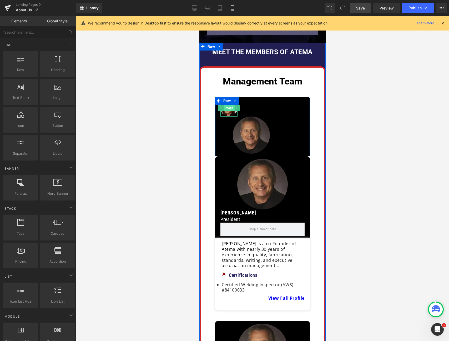
click at [226, 108] on span "Image" at bounding box center [228, 108] width 11 height 6
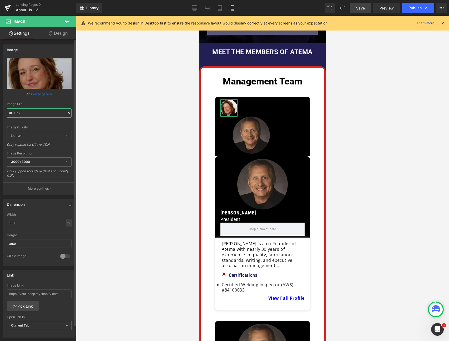
click at [50, 115] on input "text" at bounding box center [39, 112] width 65 height 9
type input "[URL][DOMAIN_NAME][PERSON_NAME]"
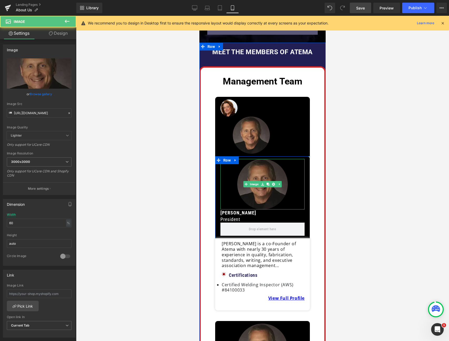
click at [254, 185] on img at bounding box center [262, 184] width 50 height 50
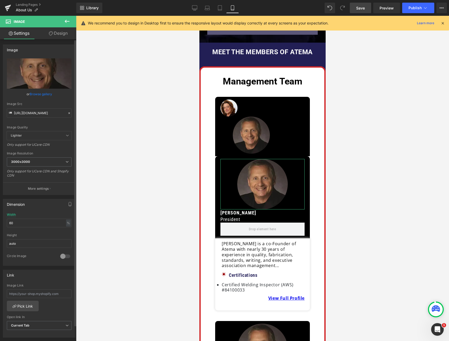
click at [67, 114] on icon at bounding box center [69, 113] width 4 height 4
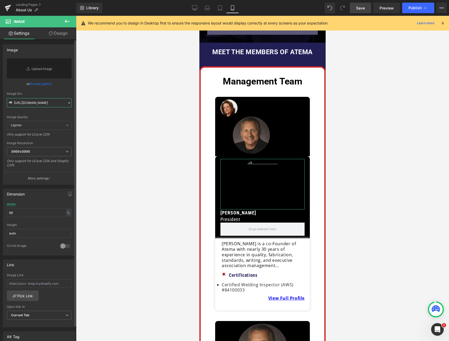
click at [23, 103] on input "[URL][DOMAIN_NAME]" at bounding box center [39, 102] width 65 height 9
paste input "[URL][DOMAIN_NAME][PERSON_NAME]"
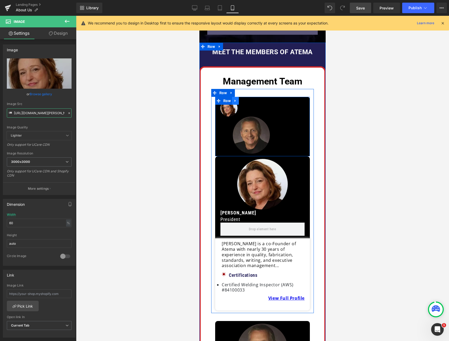
type input "[URL][DOMAIN_NAME][PERSON_NAME]"
click at [233, 99] on icon at bounding box center [235, 101] width 4 height 4
click at [247, 99] on icon at bounding box center [249, 101] width 4 height 4
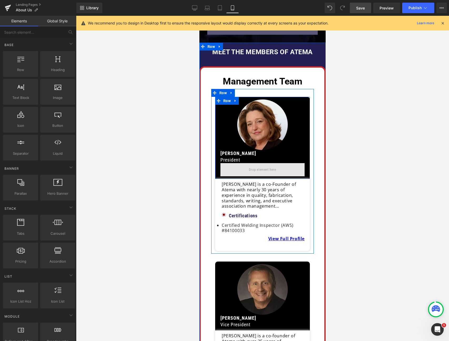
click at [259, 167] on span at bounding box center [262, 169] width 31 height 9
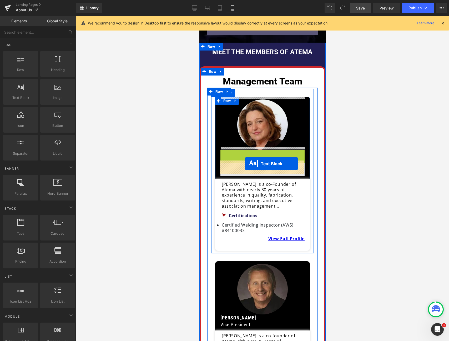
drag, startPoint x: 247, startPoint y: 154, endPoint x: 245, endPoint y: 163, distance: 9.6
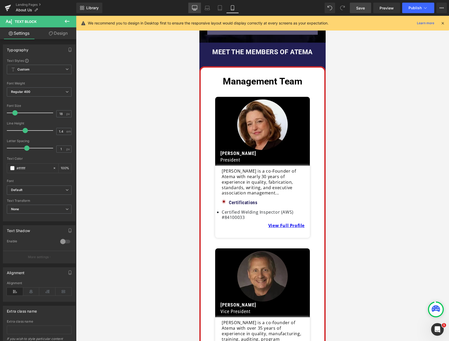
click at [196, 10] on icon at bounding box center [194, 7] width 5 height 5
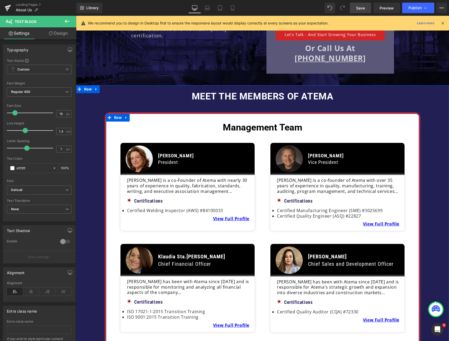
scroll to position [131, 0]
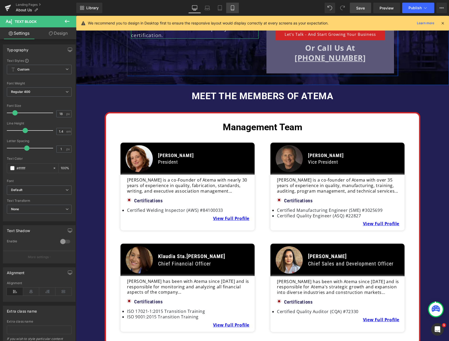
click at [233, 8] on icon at bounding box center [232, 7] width 5 height 5
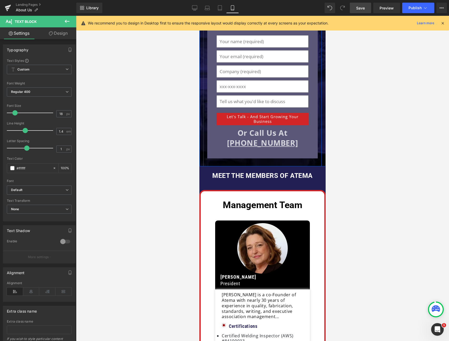
scroll to position [284, 0]
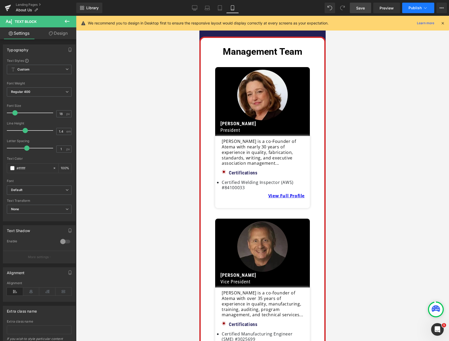
click at [418, 7] on span "Publish" at bounding box center [414, 8] width 13 height 4
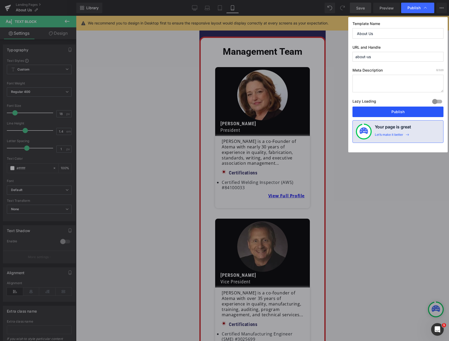
click at [398, 112] on button "Publish" at bounding box center [397, 111] width 91 height 11
